Goal: Transaction & Acquisition: Complete application form

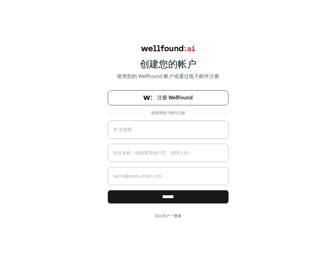
click at [174, 138] on input "text" at bounding box center [168, 129] width 121 height 18
drag, startPoint x: 178, startPoint y: 152, endPoint x: 180, endPoint y: 148, distance: 4.7
click at [179, 150] on input "text" at bounding box center [168, 153] width 121 height 18
click at [174, 174] on input "email" at bounding box center [168, 176] width 121 height 18
click at [139, 133] on input "text" at bounding box center [168, 129] width 121 height 18
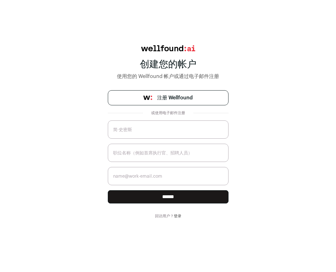
click at [146, 131] on input "text" at bounding box center [168, 129] width 121 height 18
click at [125, 128] on input "text" at bounding box center [168, 129] width 121 height 18
type input "p2554173@gmail.com"
click at [137, 151] on input "text" at bounding box center [168, 153] width 121 height 18
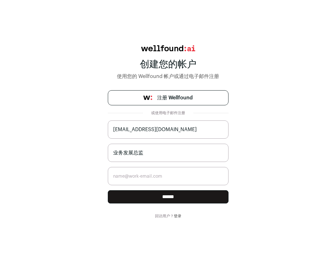
drag, startPoint x: 158, startPoint y: 158, endPoint x: 67, endPoint y: 151, distance: 90.5
click at [66, 152] on div "创建您的帐户 使用您的 Wellfound 帐户或通过电子邮件注册 注册 Wellfound 或使用电子邮件注册 p2554173@gmail.com 业务发…" at bounding box center [168, 131] width 336 height 173
drag, startPoint x: 86, startPoint y: 119, endPoint x: 119, endPoint y: 135, distance: 36.6
click at [86, 119] on div "创建您的帐户 使用您的 Wellfound 帐户或通过电子邮件注册 注册 Wellfound 或使用电子邮件注册 p2554173@gmail.com 业务发…" at bounding box center [168, 131] width 336 height 173
click at [141, 148] on input "业务发展总监" at bounding box center [168, 153] width 121 height 18
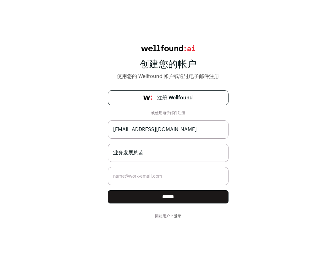
drag, startPoint x: 114, startPoint y: 152, endPoint x: 77, endPoint y: 146, distance: 37.8
click at [75, 146] on div "创建您的帐户 使用您的 Wellfound 帐户或通过电子邮件注册 注册 Wellfound 或使用电子邮件注册 p2554173@gmail.com 业务发…" at bounding box center [168, 131] width 336 height 173
paste input "Director of Business Development"
type input "Director of Business Development"
click at [145, 177] on input "email" at bounding box center [168, 176] width 121 height 18
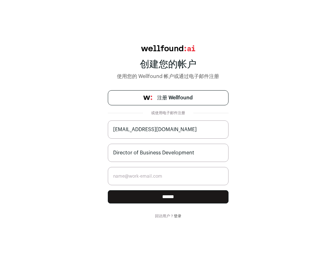
click at [141, 132] on input "p2554173@gmail.com" at bounding box center [168, 129] width 121 height 18
click at [141, 131] on input "p2554173@gmail.com" at bounding box center [168, 129] width 121 height 18
click at [134, 176] on input "email" at bounding box center [168, 176] width 121 height 18
paste input "p2554173@gmail.com"
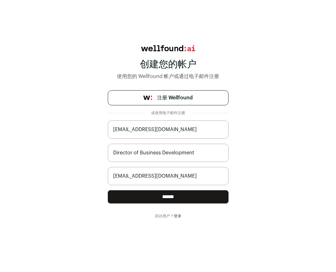
type input "p2554173@gmail.com"
click at [163, 196] on input "******" at bounding box center [168, 196] width 121 height 13
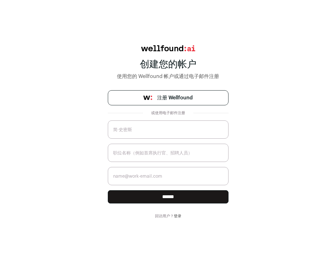
click at [148, 133] on input "text" at bounding box center [168, 129] width 121 height 18
type input "Ella"
click at [147, 152] on input "text" at bounding box center [168, 153] width 121 height 18
type input "ceo"
click at [142, 180] on input "email" at bounding box center [168, 176] width 121 height 18
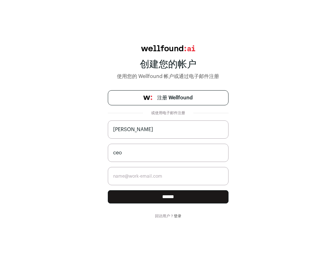
paste input "p2554173@gmail.com"
type input "p2554173@gmail.com"
click at [160, 198] on input "******" at bounding box center [168, 196] width 121 height 13
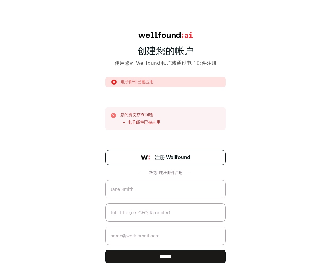
scroll to position [19, 0]
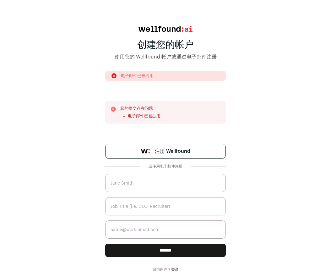
click at [153, 186] on input "text" at bounding box center [165, 183] width 121 height 18
type input "p2554173@gmail.com"
drag, startPoint x: 243, startPoint y: 177, endPoint x: 247, endPoint y: 178, distance: 3.8
click at [243, 177] on div "创建您的帐户 使用您的 Wellfound 帐户或通过电子邮件注册 电子邮件已被占用 您的提交存在问题： 电子邮件已被占用 注册 Wellfound 或使用电…" at bounding box center [165, 149] width 331 height 246
drag, startPoint x: 174, startPoint y: 181, endPoint x: 72, endPoint y: 180, distance: 101.6
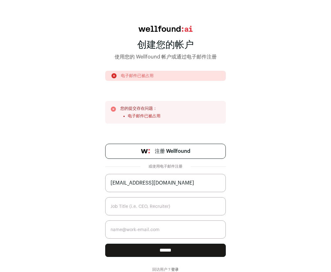
click at [72, 180] on div "创建您的帐户 使用您的 Wellfound 帐户或通过电子邮件注册 电子邮件已被占用 您的提交存在问题： 电子邮件已被占用 注册 Wellfound 或使用电…" at bounding box center [165, 149] width 331 height 246
type input "ella289240462@gmail.com"
click at [156, 204] on input "text" at bounding box center [165, 206] width 121 height 18
type input "CEO"
click at [163, 233] on input "email" at bounding box center [165, 229] width 121 height 18
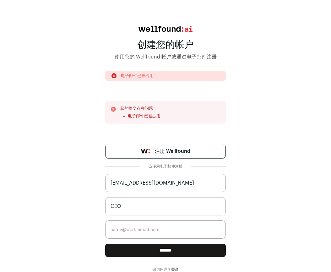
drag, startPoint x: 111, startPoint y: 183, endPoint x: 187, endPoint y: 188, distance: 75.9
click at [187, 184] on input "ella289240462@gmail.com" at bounding box center [165, 183] width 121 height 18
click at [138, 227] on input "email" at bounding box center [165, 229] width 121 height 18
paste input "ella289240462@gmail.com"
type input "ella289240462@gmail.com"
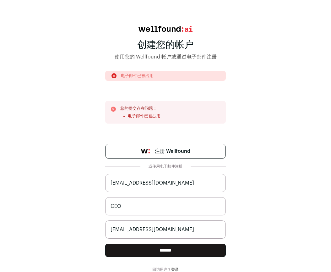
drag, startPoint x: 148, startPoint y: 253, endPoint x: 152, endPoint y: 255, distance: 4.5
click at [148, 253] on input "******" at bounding box center [165, 250] width 121 height 13
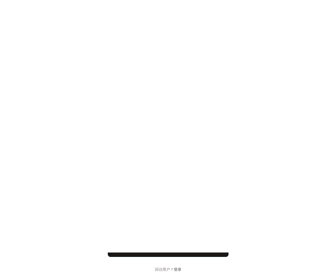
scroll to position [0, 0]
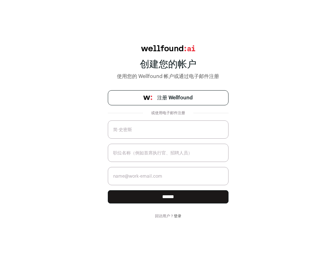
click at [165, 99] on font "注册 Wellfound" at bounding box center [175, 97] width 36 height 5
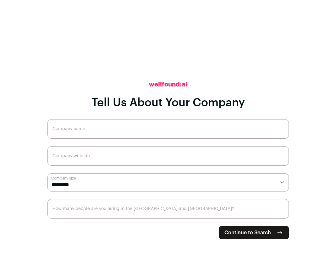
drag, startPoint x: 0, startPoint y: 0, endPoint x: 75, endPoint y: 55, distance: 92.4
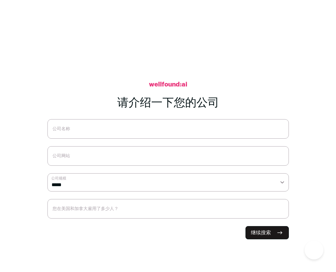
click at [75, 132] on input "公司名称" at bounding box center [167, 128] width 241 height 19
type input "L"
type input "龙湖集团"
